Goal: Transaction & Acquisition: Purchase product/service

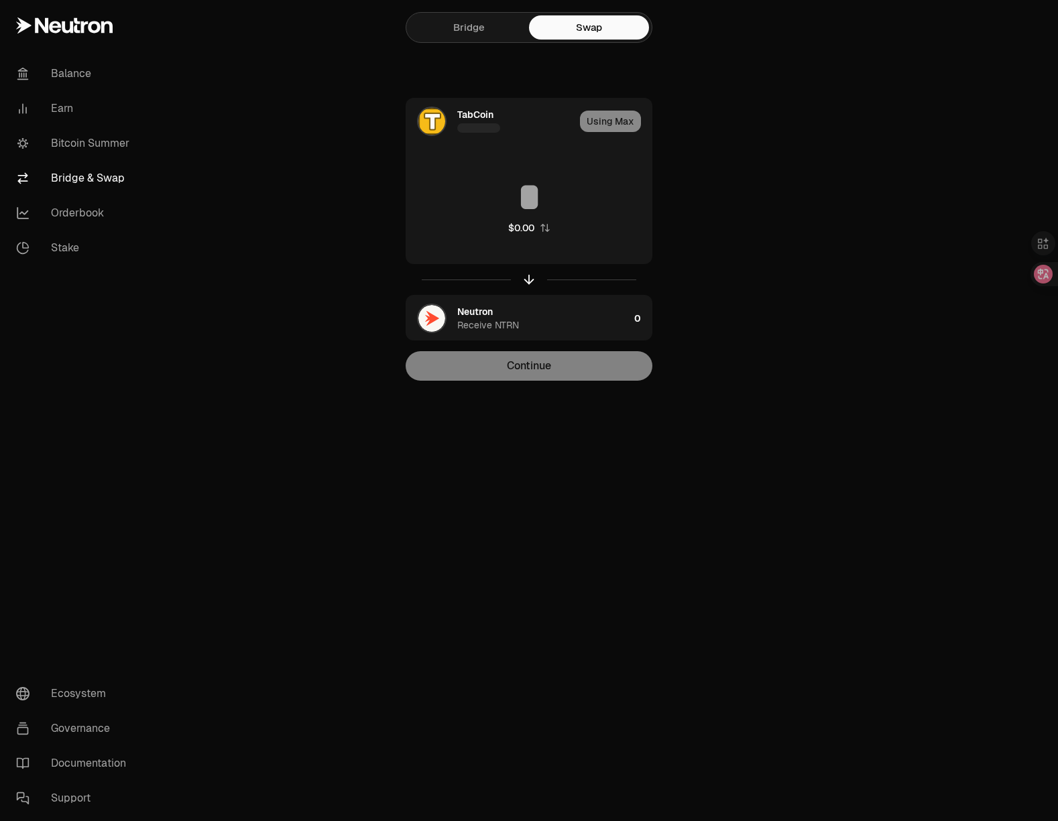
click at [882, 159] on main "Bridge Swap TabCoin Using Max $0.00 Neutron Receive NTRN 0 Continue" at bounding box center [604, 217] width 908 height 434
type input "**********"
click at [744, 225] on div "**********" at bounding box center [529, 239] width 450 height 283
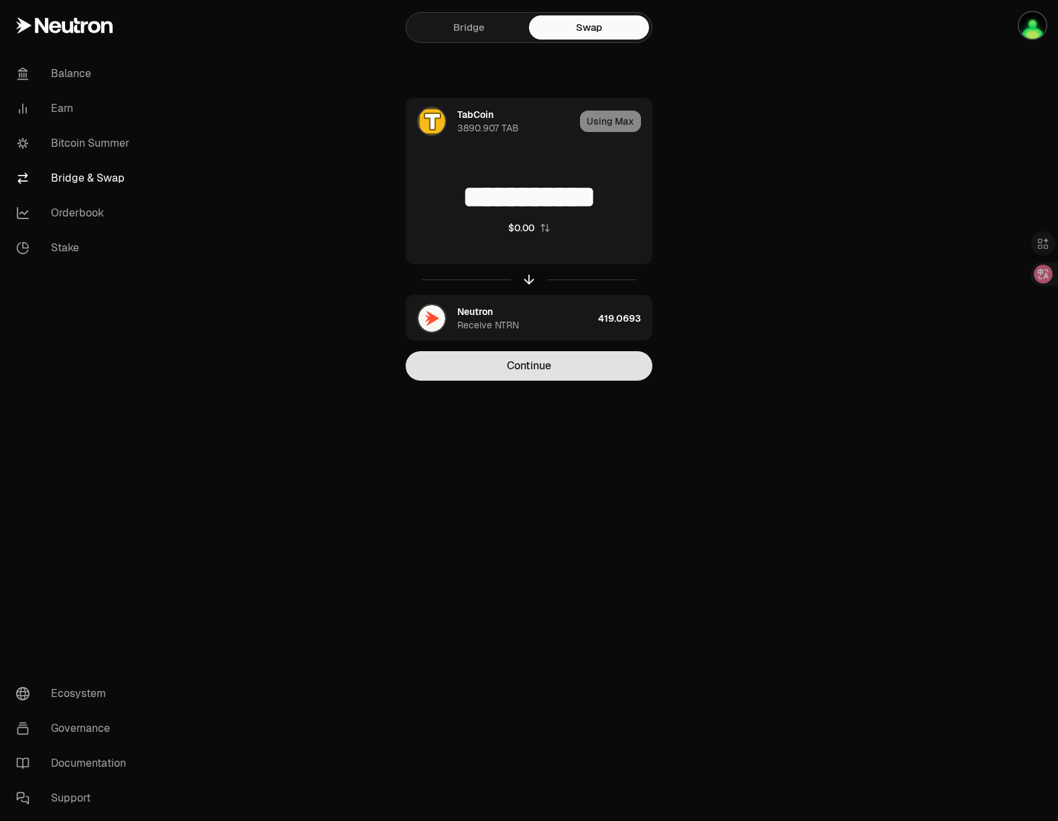
click at [546, 363] on button "Continue" at bounding box center [529, 365] width 247 height 29
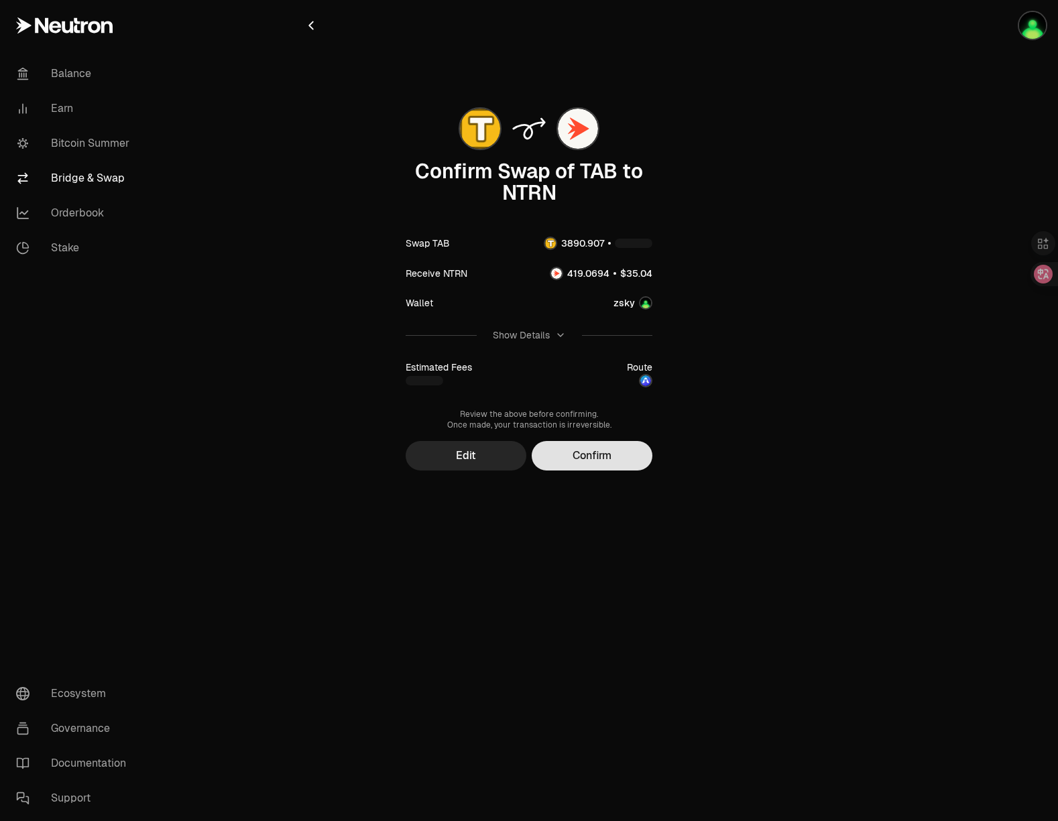
click at [611, 454] on button "Confirm" at bounding box center [592, 455] width 121 height 29
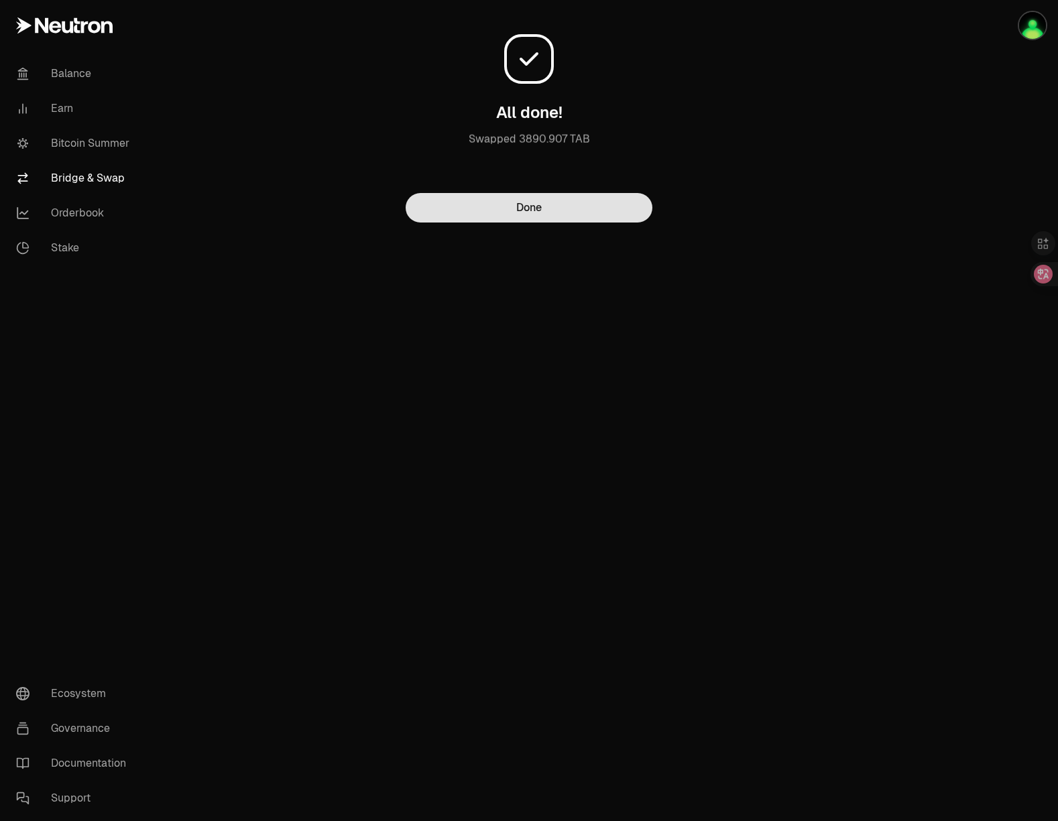
click at [591, 212] on button "Done" at bounding box center [529, 207] width 247 height 29
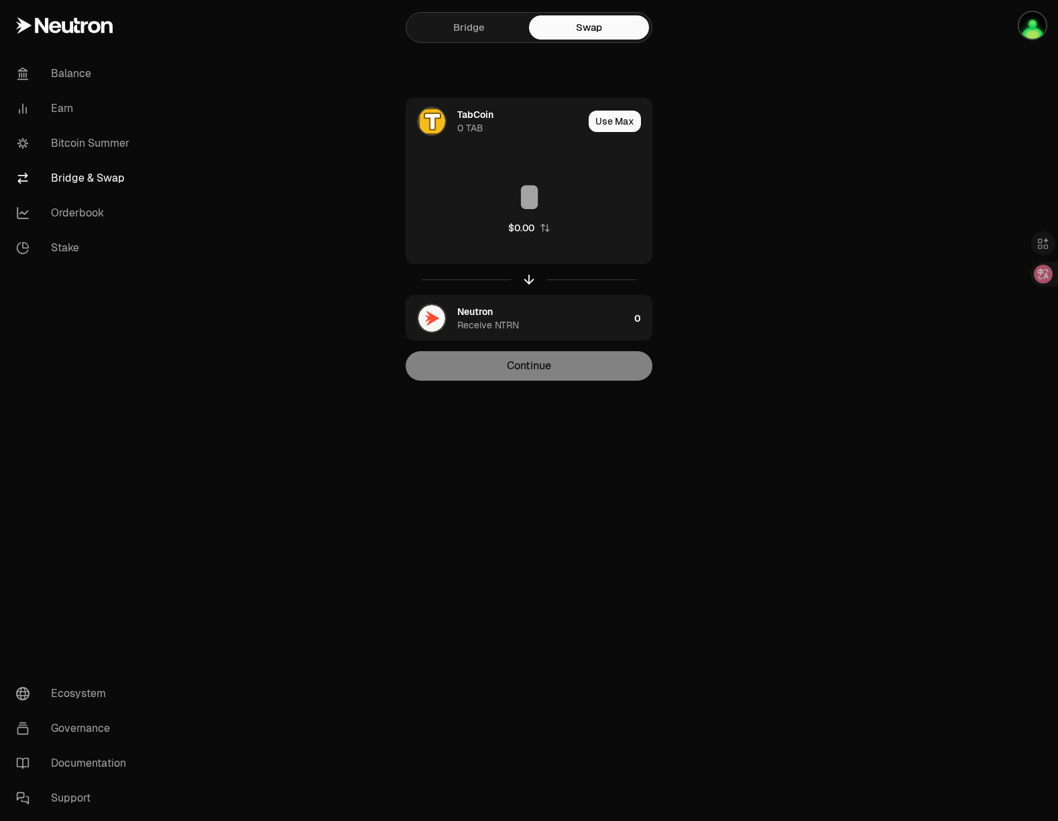
click at [861, 471] on div "Balance Earn Bitcoin Summer Bridge & Swap Orderbook Stake Ecosystem Governance …" at bounding box center [604, 410] width 908 height 821
click at [777, 505] on div "Balance Earn Bitcoin Summer Bridge & Swap Orderbook Stake Ecosystem Governance …" at bounding box center [604, 410] width 908 height 821
click at [819, 485] on div "Balance Earn Bitcoin Summer Bridge & Swap Orderbook Stake Ecosystem Governance …" at bounding box center [604, 410] width 908 height 821
click at [818, 464] on div "Balance Earn Bitcoin Summer Bridge & Swap Orderbook Stake Ecosystem Governance …" at bounding box center [604, 410] width 908 height 821
click at [804, 407] on main "Bridge Swap TabCoin 0 TAB Use Max $0.00 Neutron Receive NTRN 0 Continue" at bounding box center [604, 217] width 908 height 434
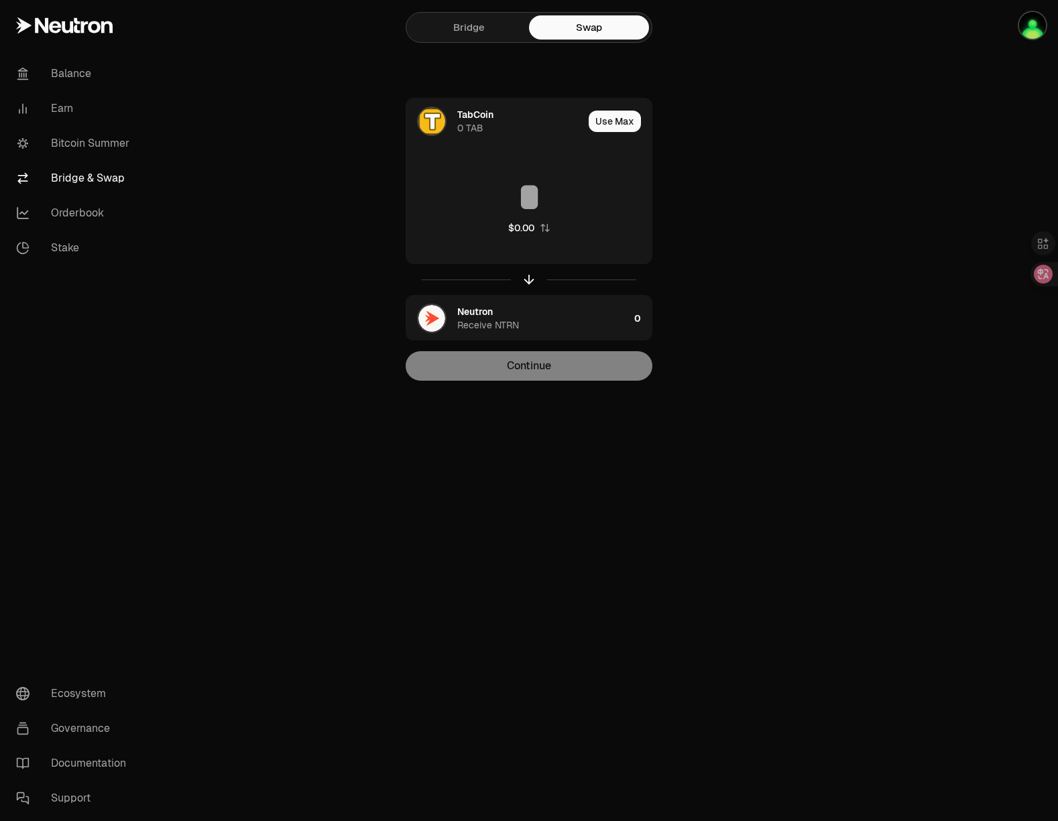
click at [729, 531] on div "Balance Earn Bitcoin Summer Bridge & Swap Orderbook Stake Ecosystem Governance …" at bounding box center [604, 410] width 908 height 821
drag, startPoint x: 732, startPoint y: 595, endPoint x: 715, endPoint y: 574, distance: 27.6
click at [732, 595] on div "Balance Earn Bitcoin Summer Bridge & Swap Orderbook Stake Ecosystem Governance …" at bounding box center [604, 410] width 908 height 821
